Goal: Information Seeking & Learning: Learn about a topic

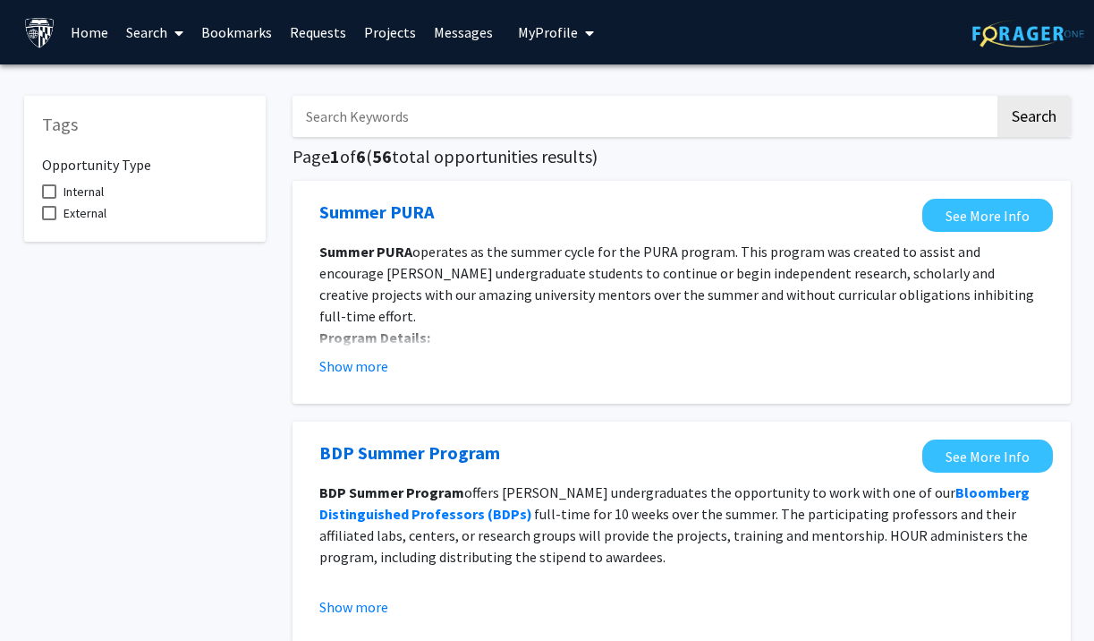
click at [168, 35] on span at bounding box center [175, 33] width 16 height 63
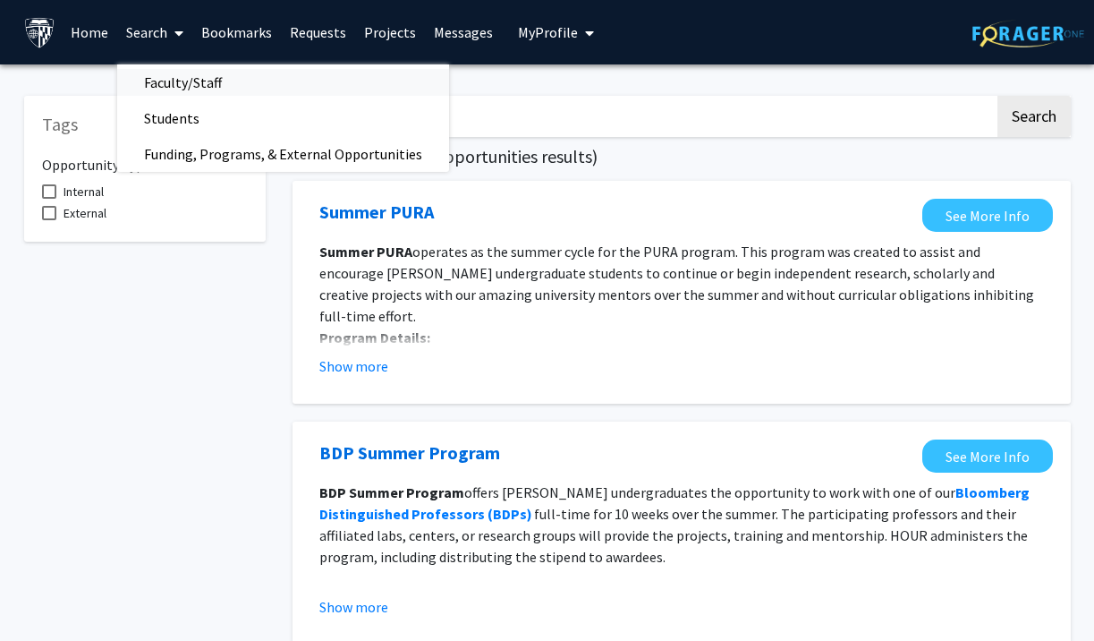
click at [183, 79] on span "Faculty/Staff" at bounding box center [183, 82] width 132 height 36
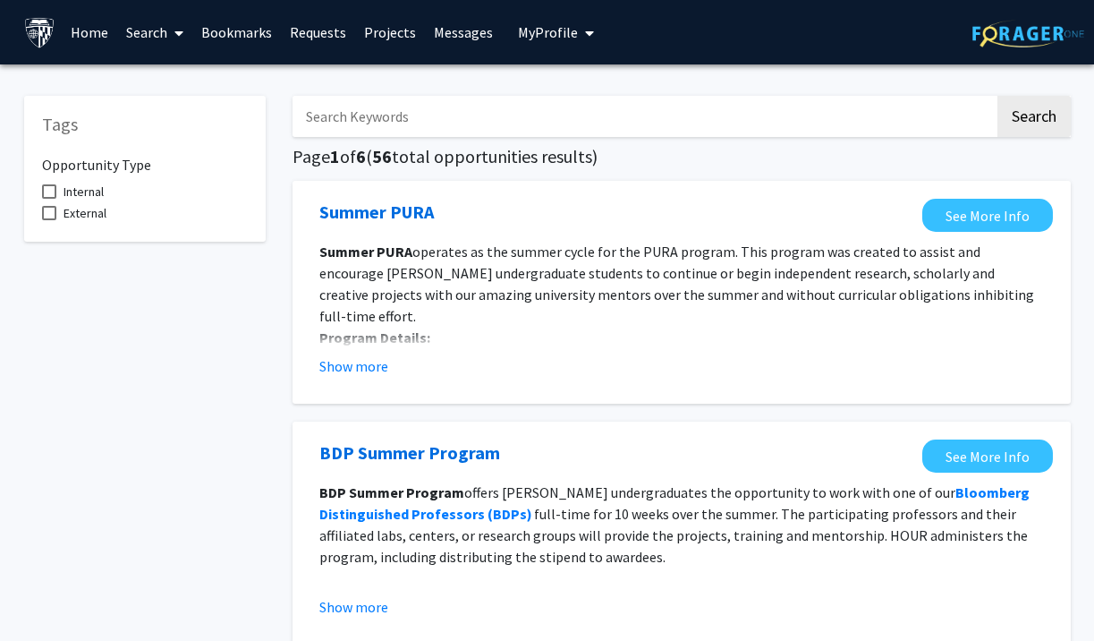
click at [165, 29] on link "Search" at bounding box center [154, 32] width 75 height 63
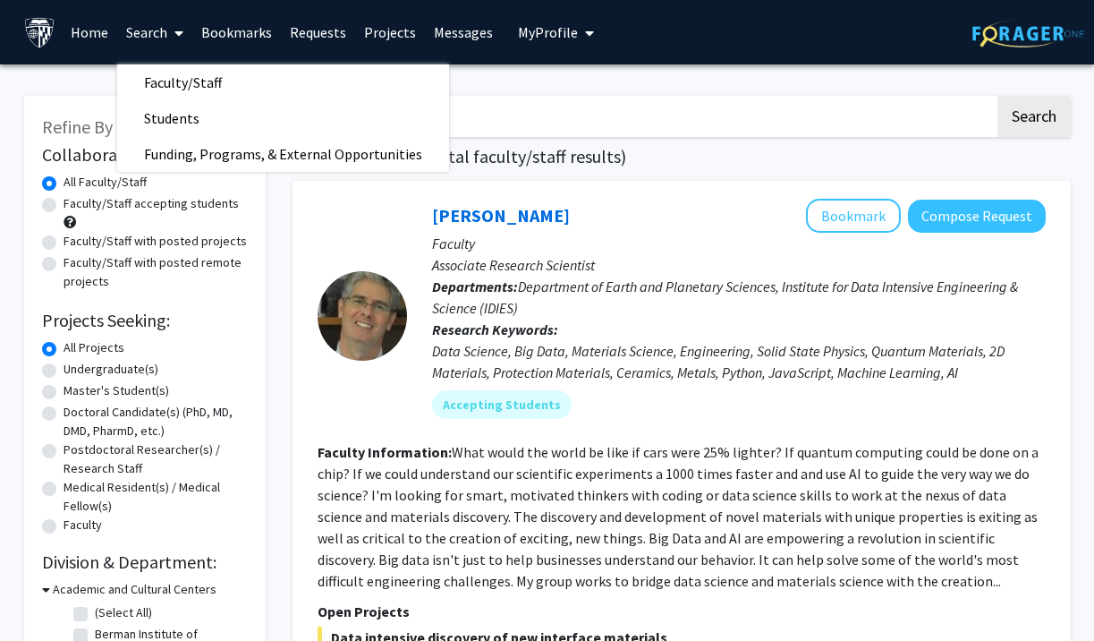
click at [356, 236] on div at bounding box center [362, 316] width 89 height 234
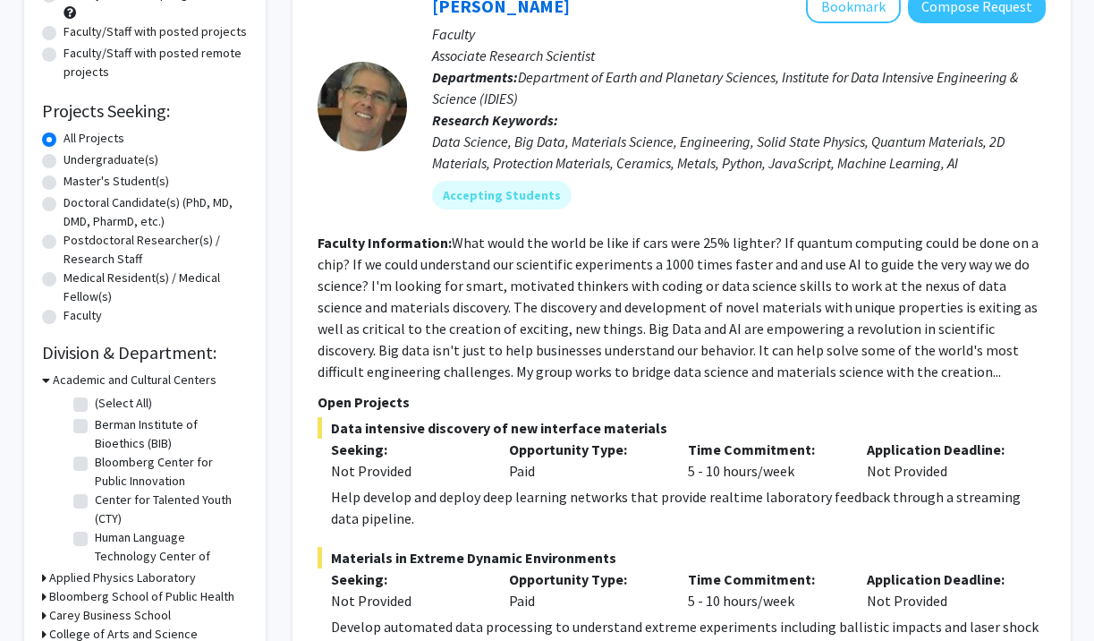
scroll to position [205, 0]
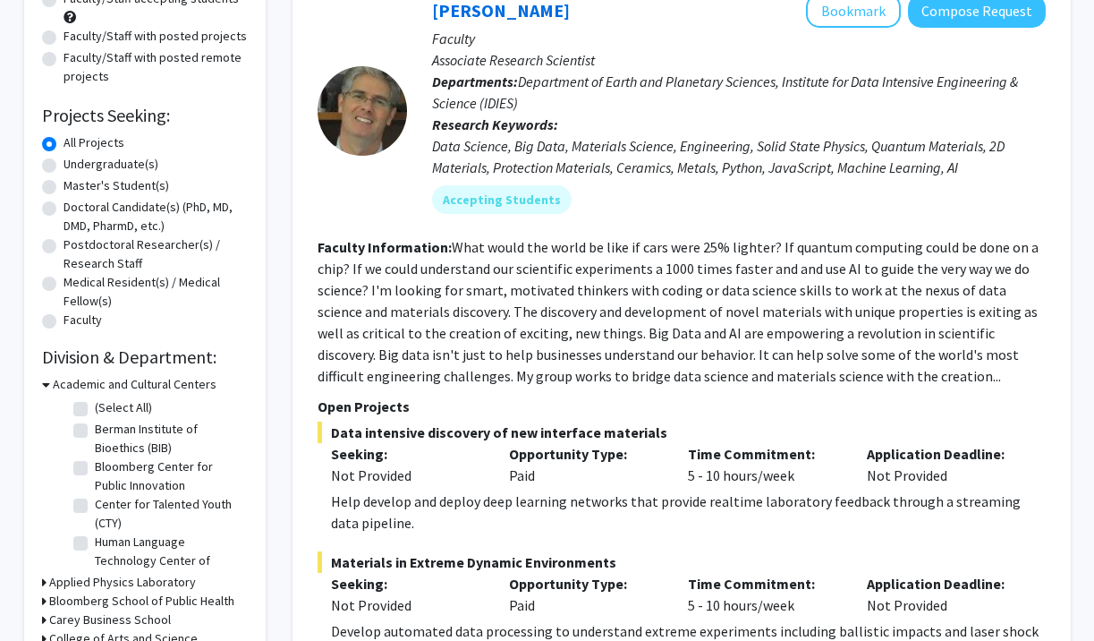
click at [64, 185] on label "Master's Student(s)" at bounding box center [117, 185] width 106 height 19
click at [64, 185] on input "Master's Student(s)" at bounding box center [70, 182] width 12 height 12
radio input "true"
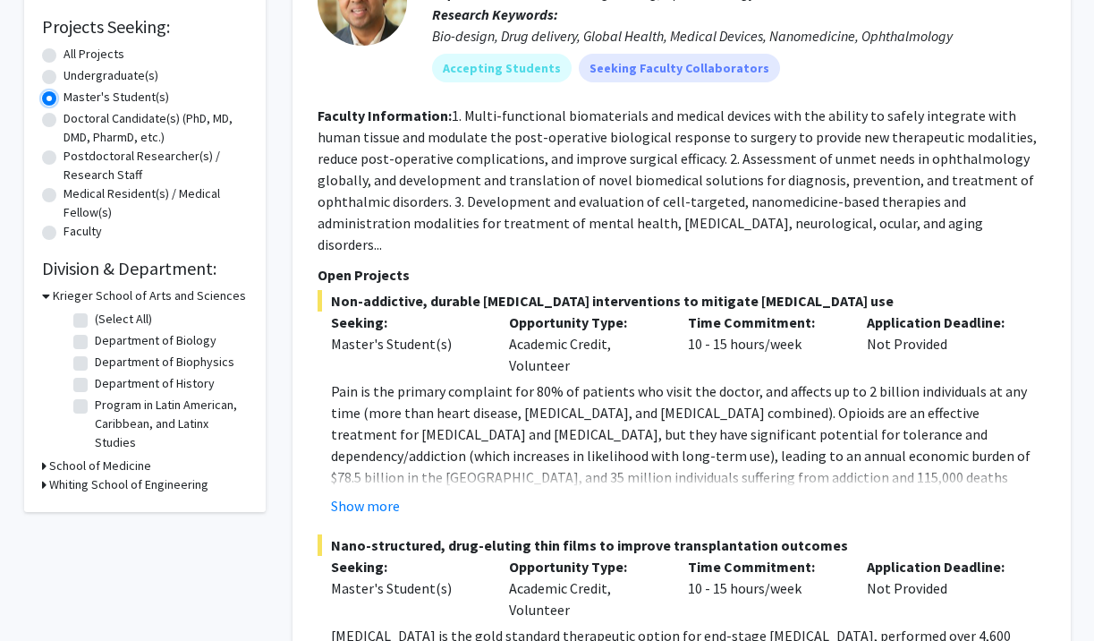
scroll to position [306, 0]
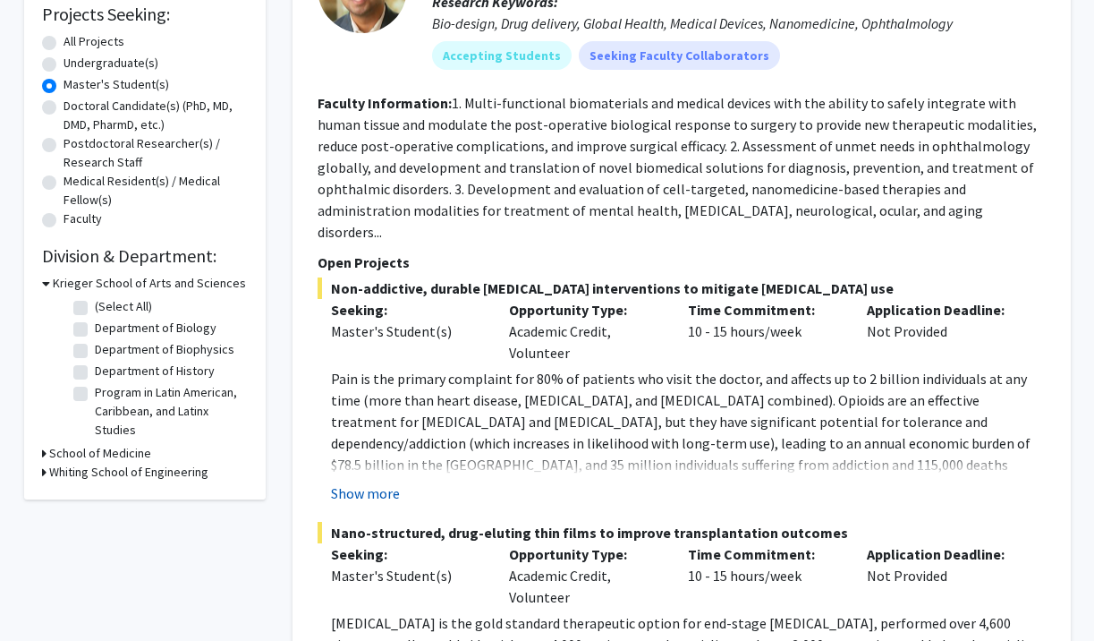
click at [394, 482] on button "Show more" at bounding box center [365, 492] width 69 height 21
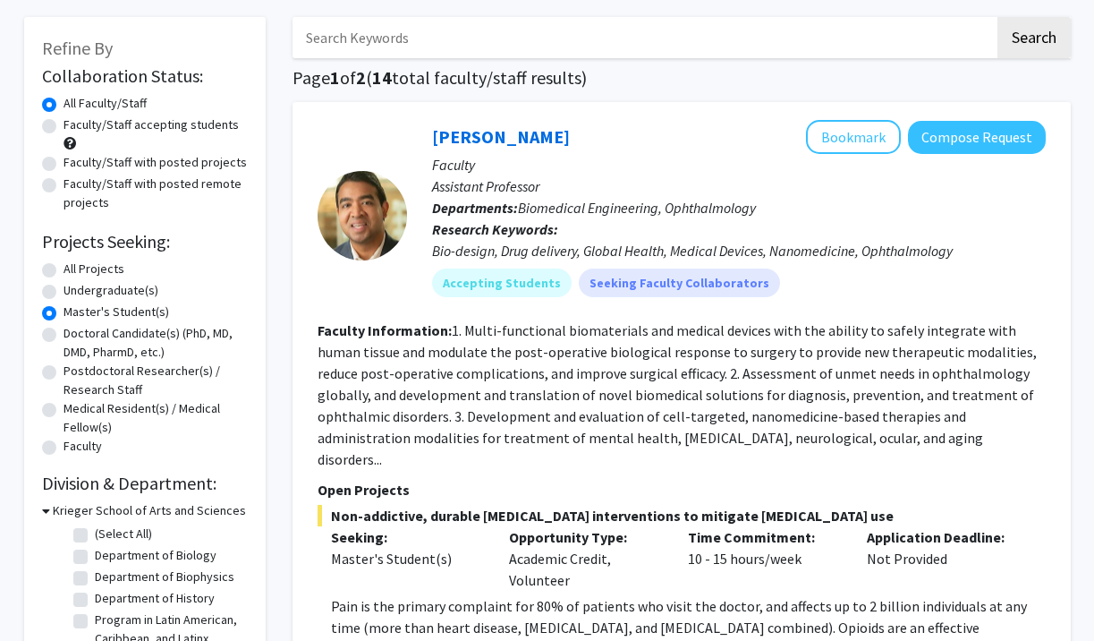
scroll to position [20, 0]
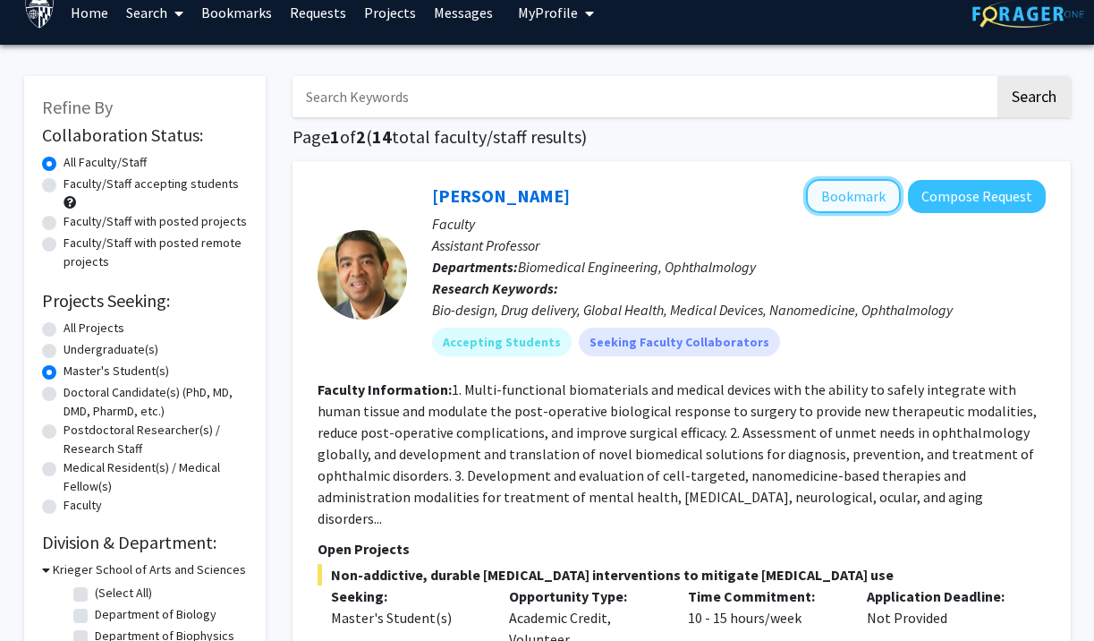
click at [861, 204] on button "Bookmark" at bounding box center [853, 196] width 95 height 34
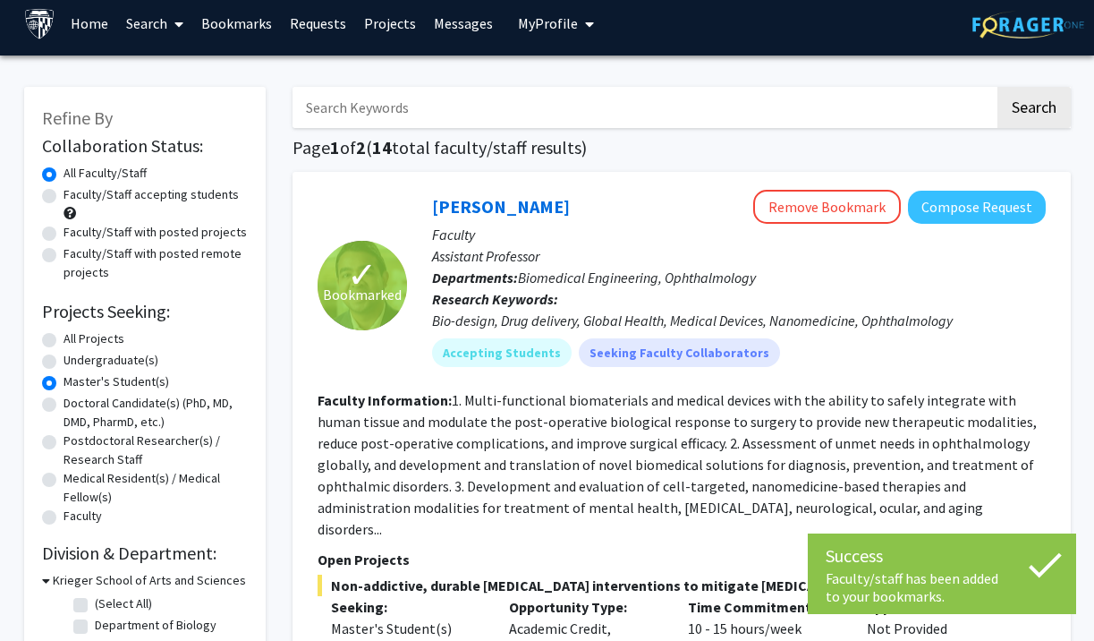
scroll to position [0, 0]
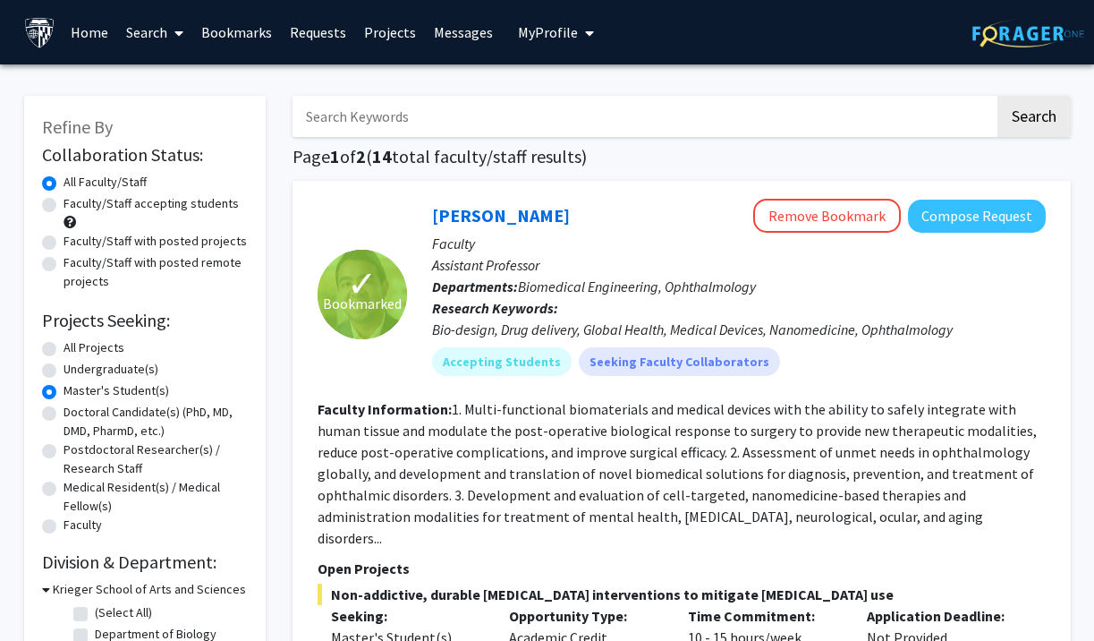
click at [151, 29] on link "Search" at bounding box center [154, 32] width 75 height 63
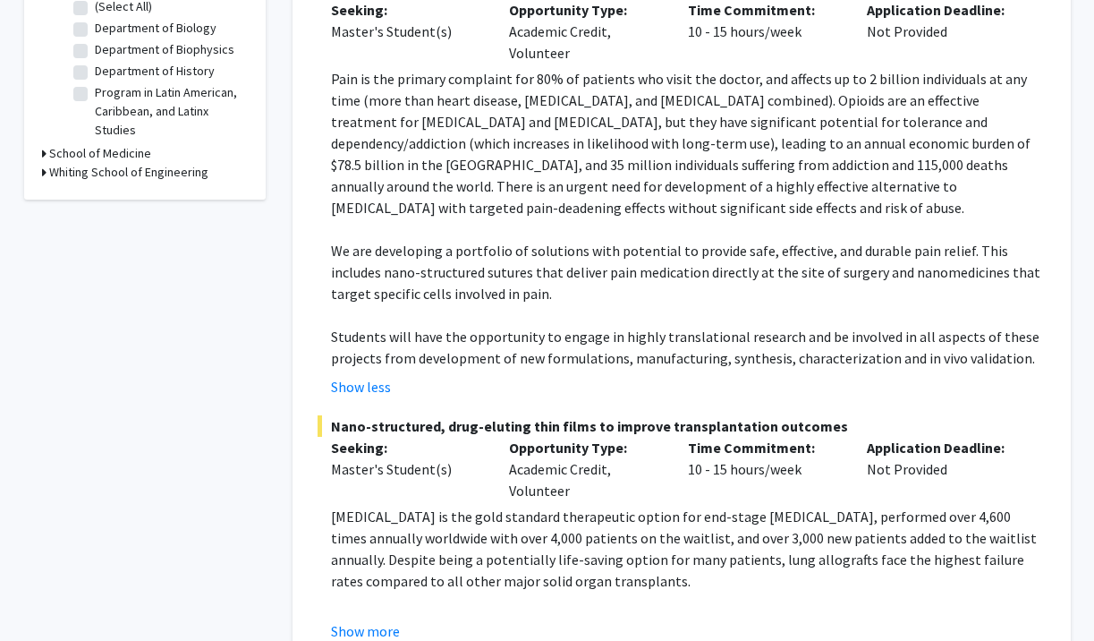
scroll to position [620, 0]
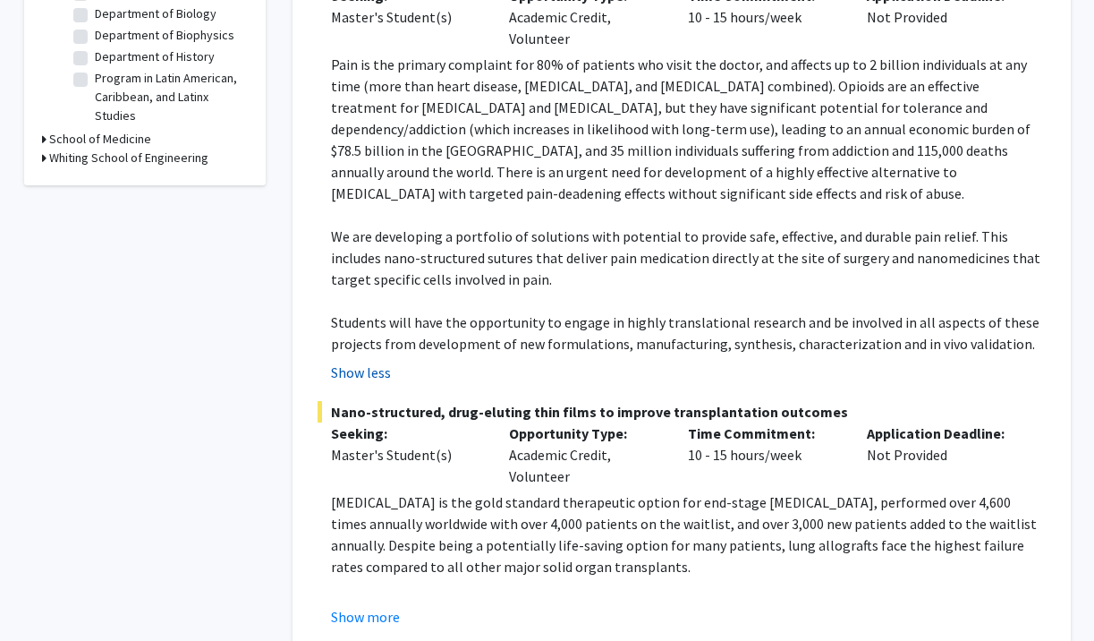
click at [364, 361] on button "Show less" at bounding box center [361, 371] width 60 height 21
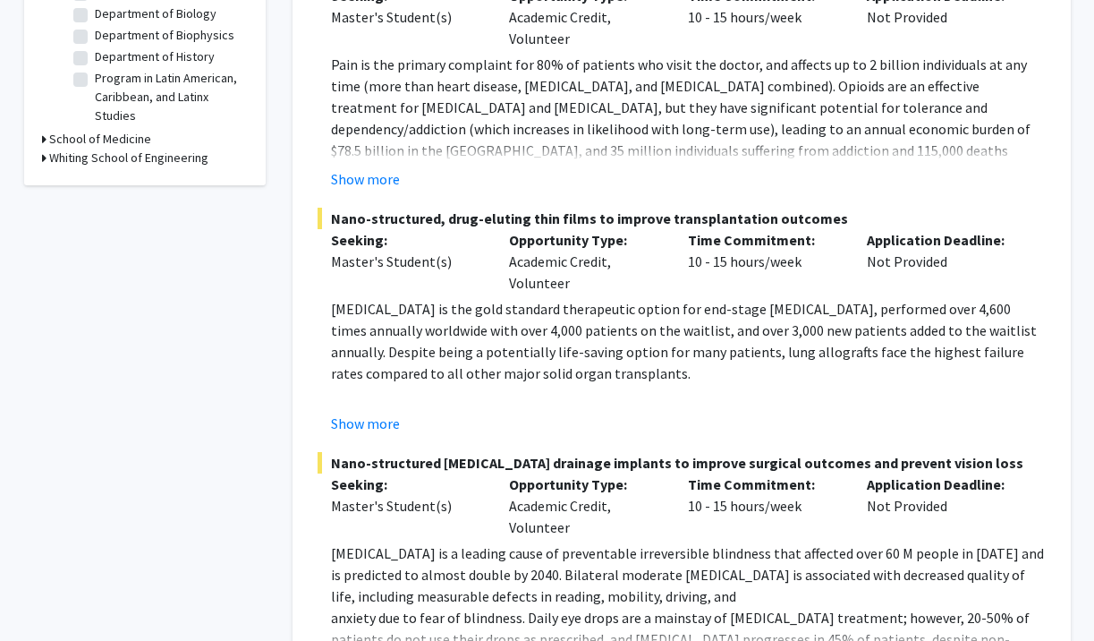
click at [482, 251] on div "Master's Student(s)" at bounding box center [407, 261] width 152 height 21
click at [372, 412] on button "Show more" at bounding box center [365, 422] width 69 height 21
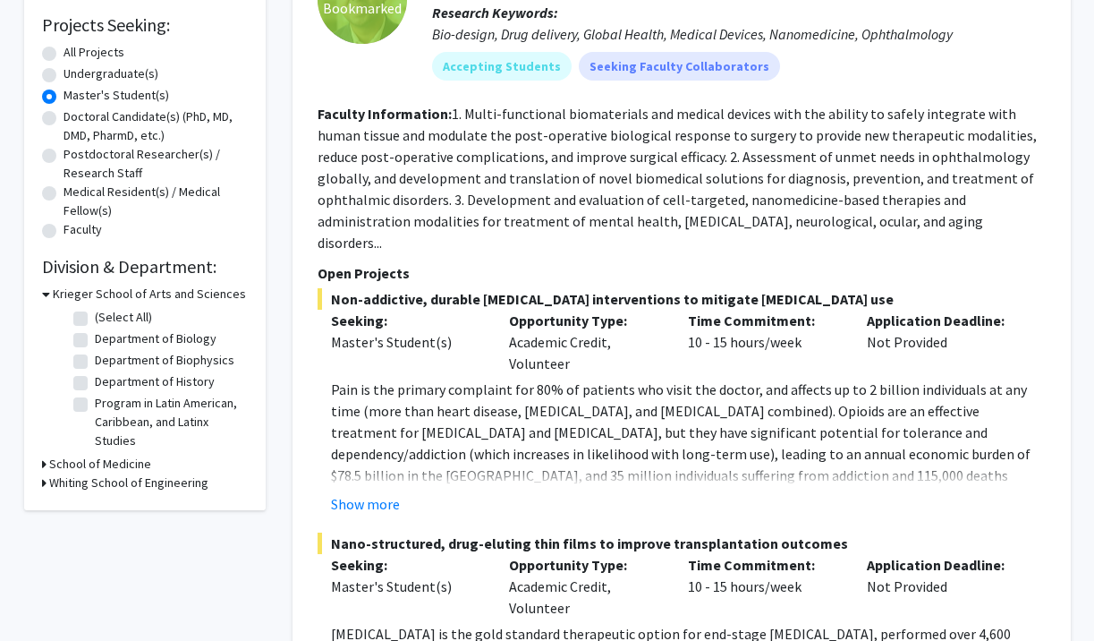
scroll to position [319, 0]
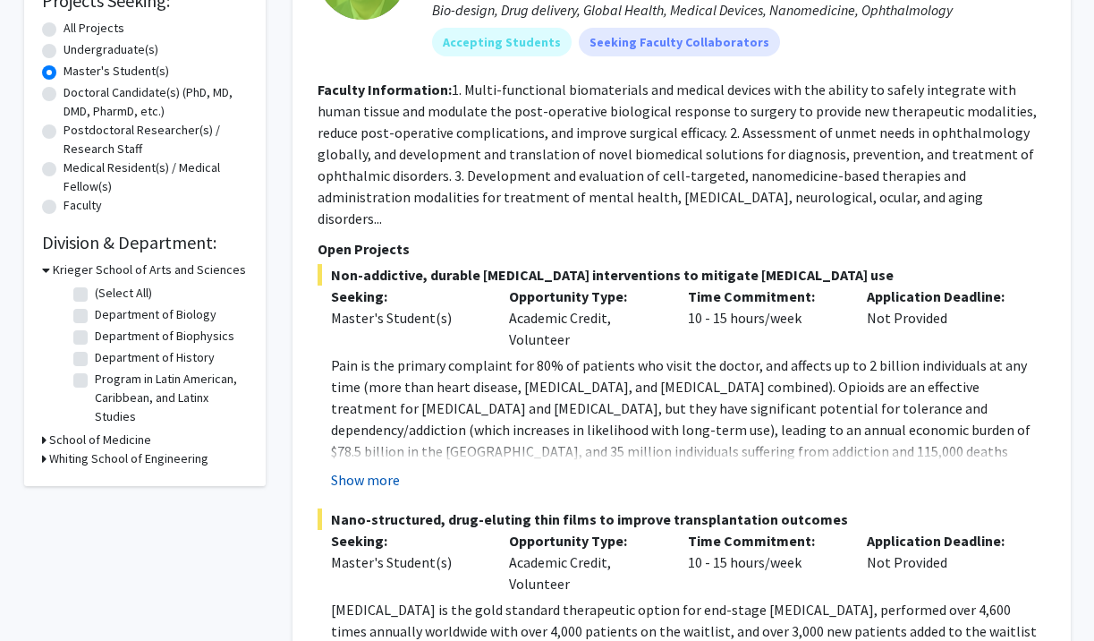
click at [372, 469] on button "Show more" at bounding box center [365, 479] width 69 height 21
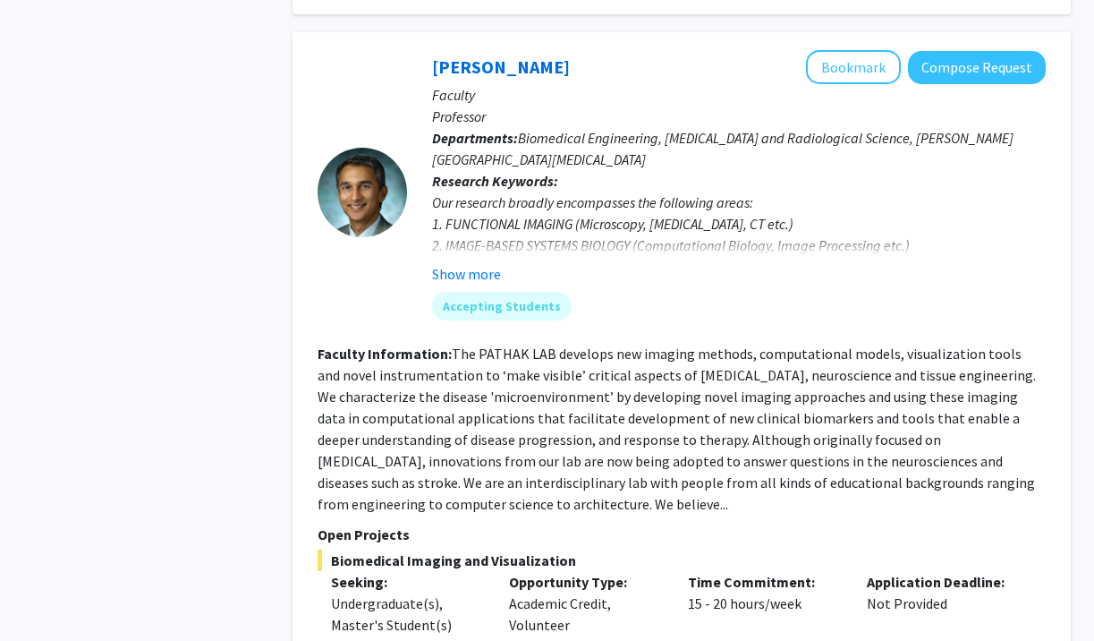
scroll to position [3320, 0]
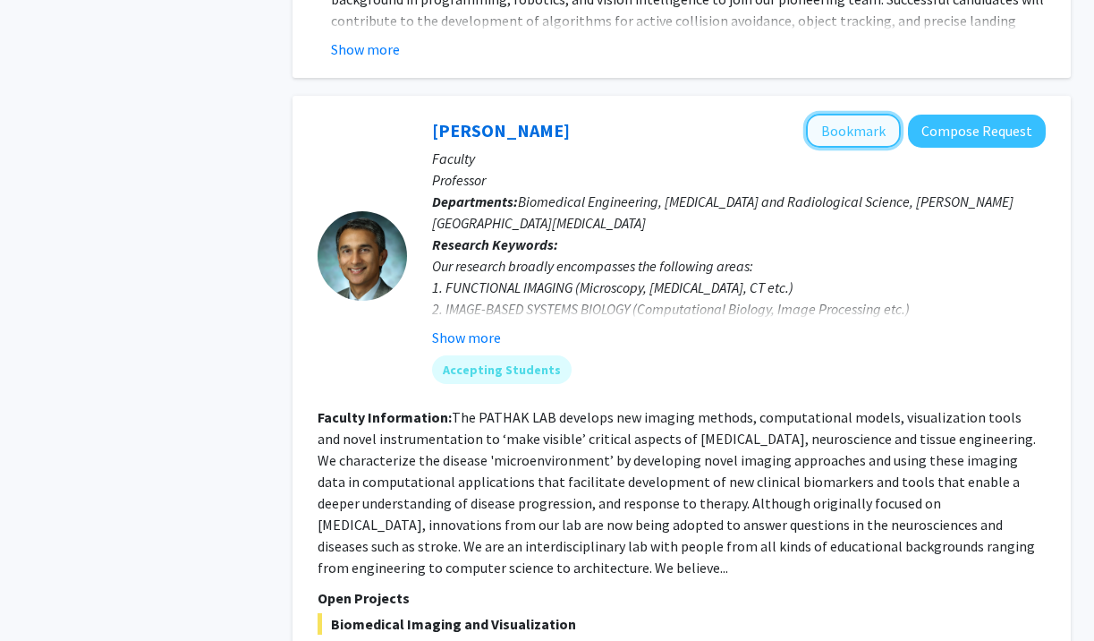
click at [857, 114] on button "Bookmark" at bounding box center [853, 131] width 95 height 34
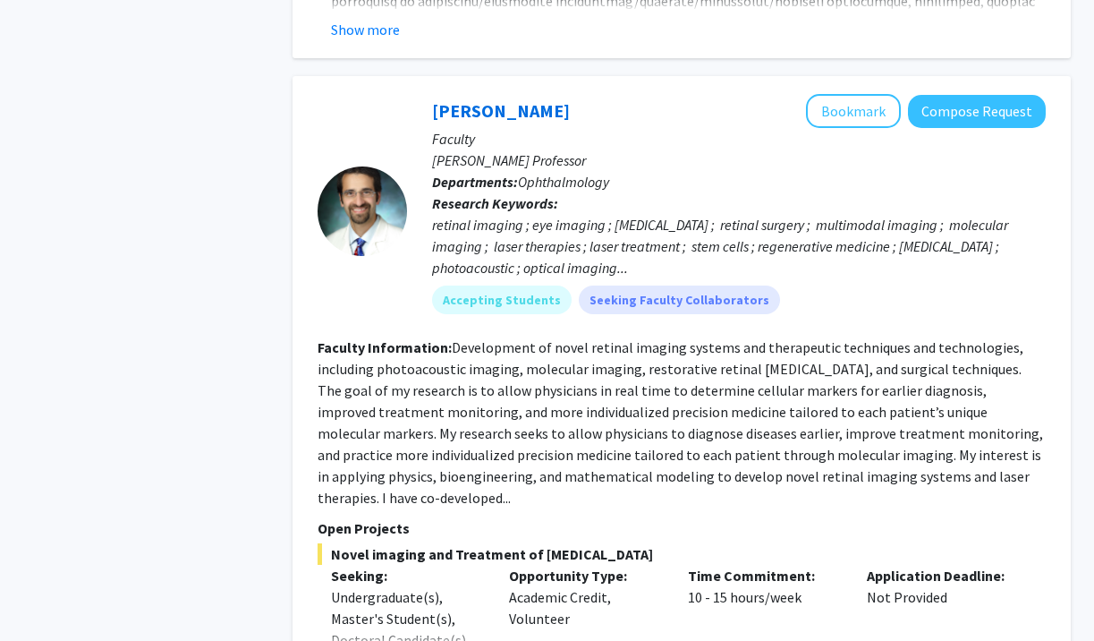
scroll to position [4103, 0]
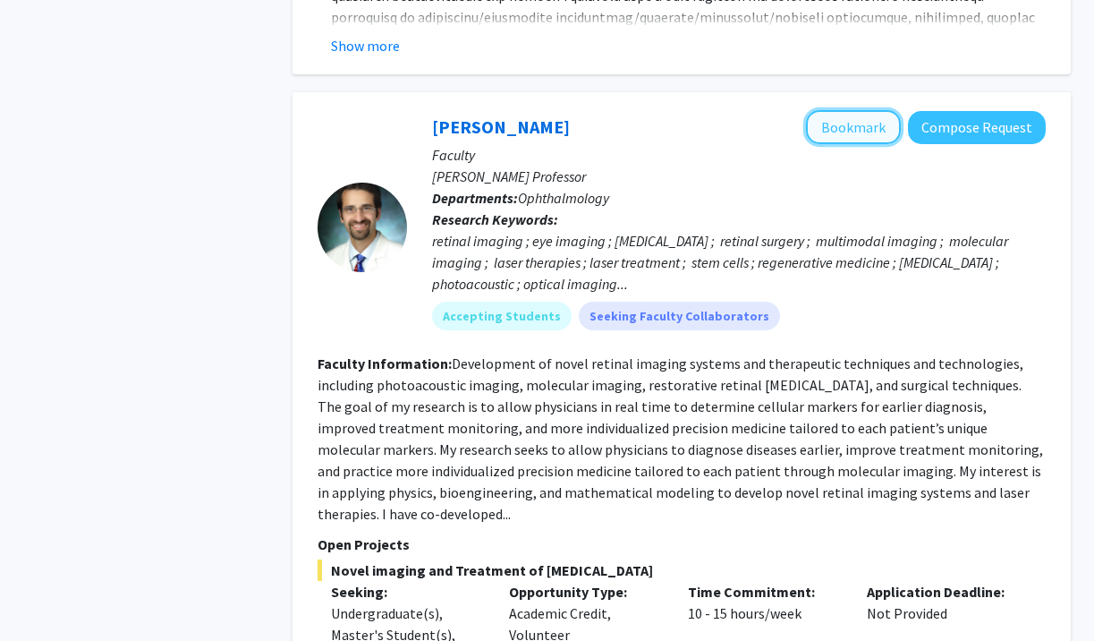
click at [850, 110] on button "Bookmark" at bounding box center [853, 127] width 95 height 34
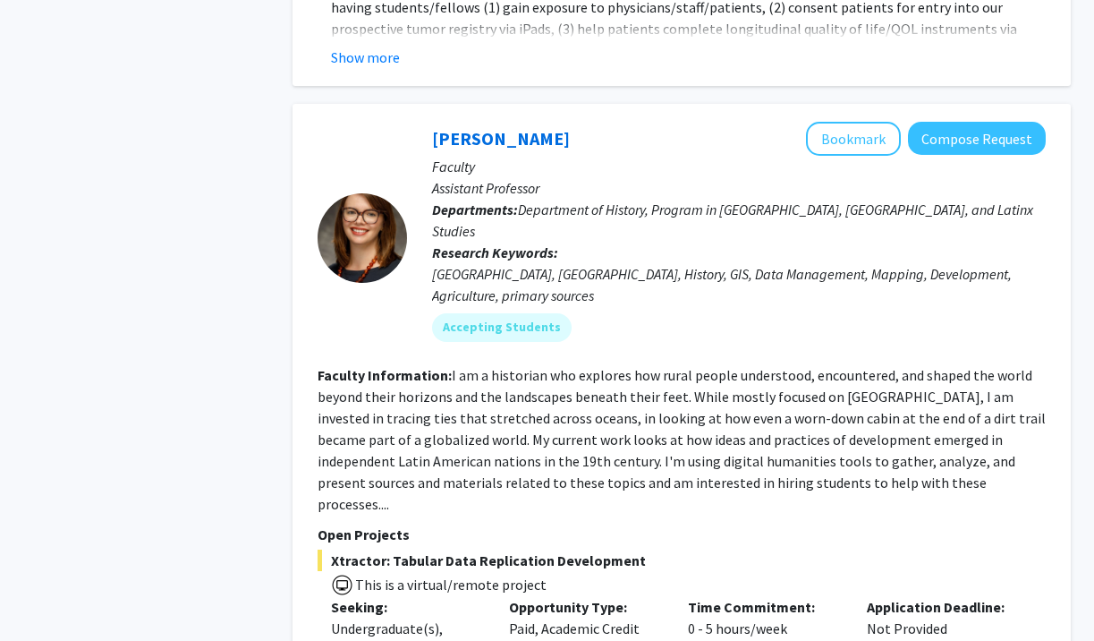
scroll to position [7873, 0]
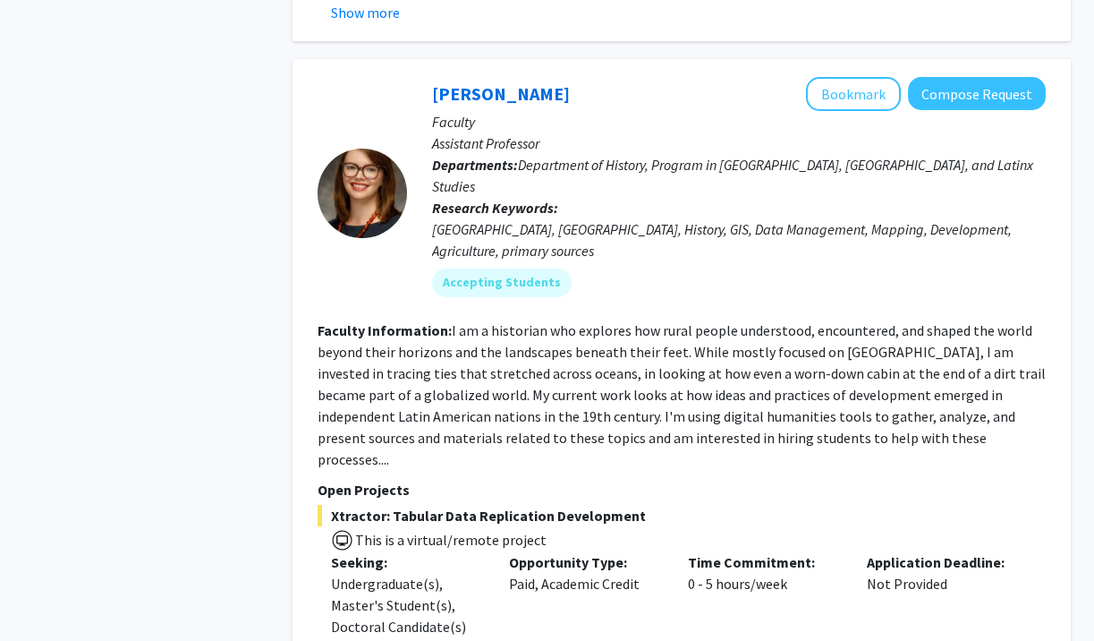
scroll to position [8068, 0]
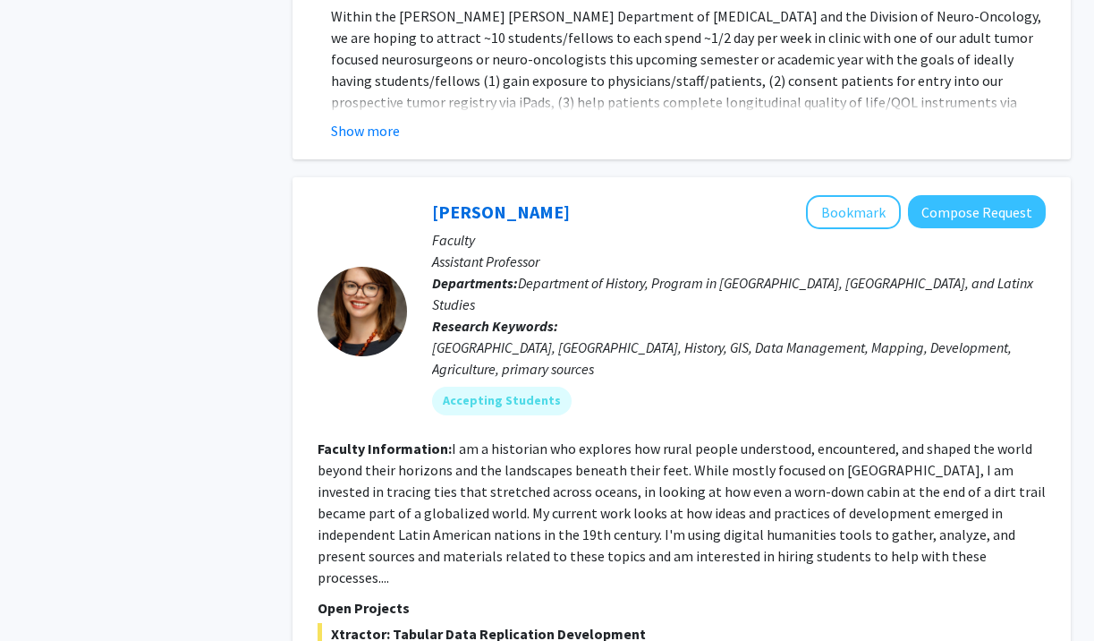
scroll to position [7798, 0]
